Goal: Transaction & Acquisition: Purchase product/service

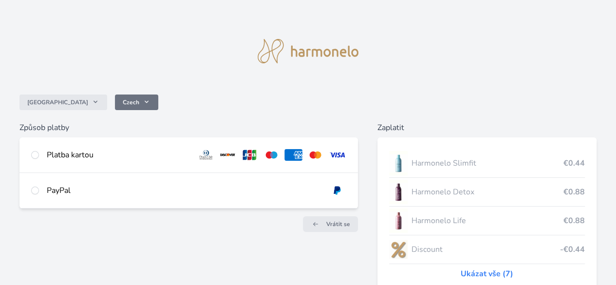
click at [139, 101] on span "Czech" at bounding box center [131, 102] width 17 height 8
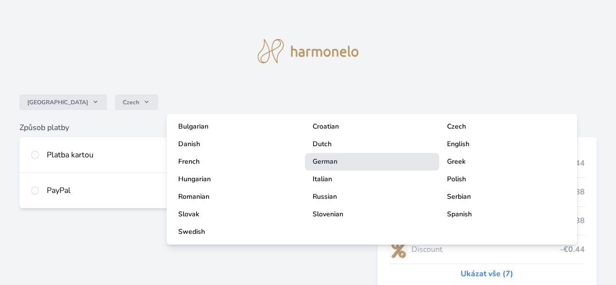
click at [319, 162] on span "German" at bounding box center [324, 161] width 25 height 9
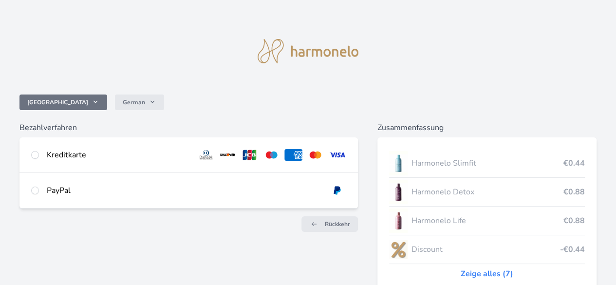
click at [88, 100] on span "Tschechien" at bounding box center [57, 102] width 61 height 8
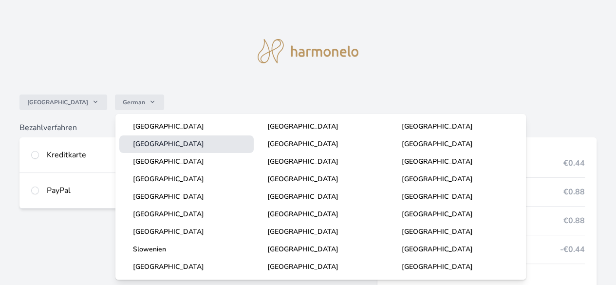
click at [154, 144] on span "[GEOGRAPHIC_DATA]" at bounding box center [168, 143] width 71 height 9
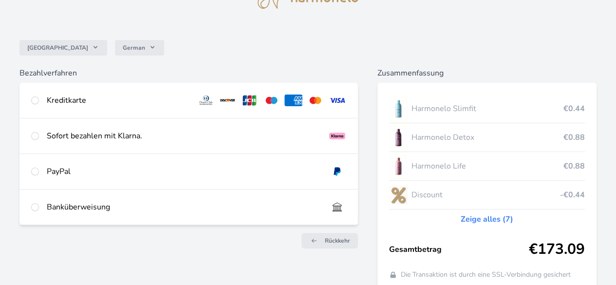
scroll to position [55, 0]
click at [39, 175] on input "radio" at bounding box center [35, 171] width 8 height 8
radio input "true"
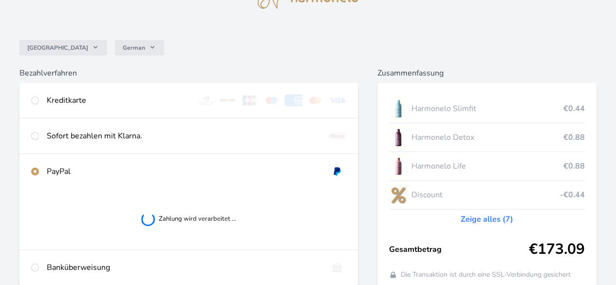
scroll to position [27, 0]
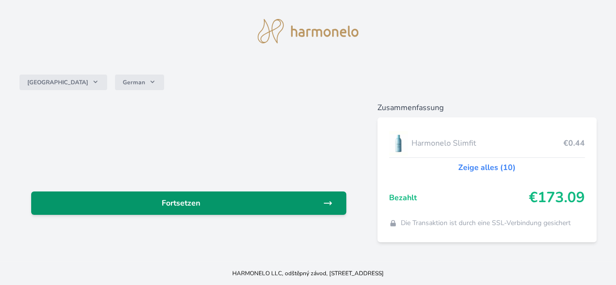
click at [274, 201] on span "Fortsetzen" at bounding box center [181, 203] width 284 height 12
